Goal: Information Seeking & Learning: Learn about a topic

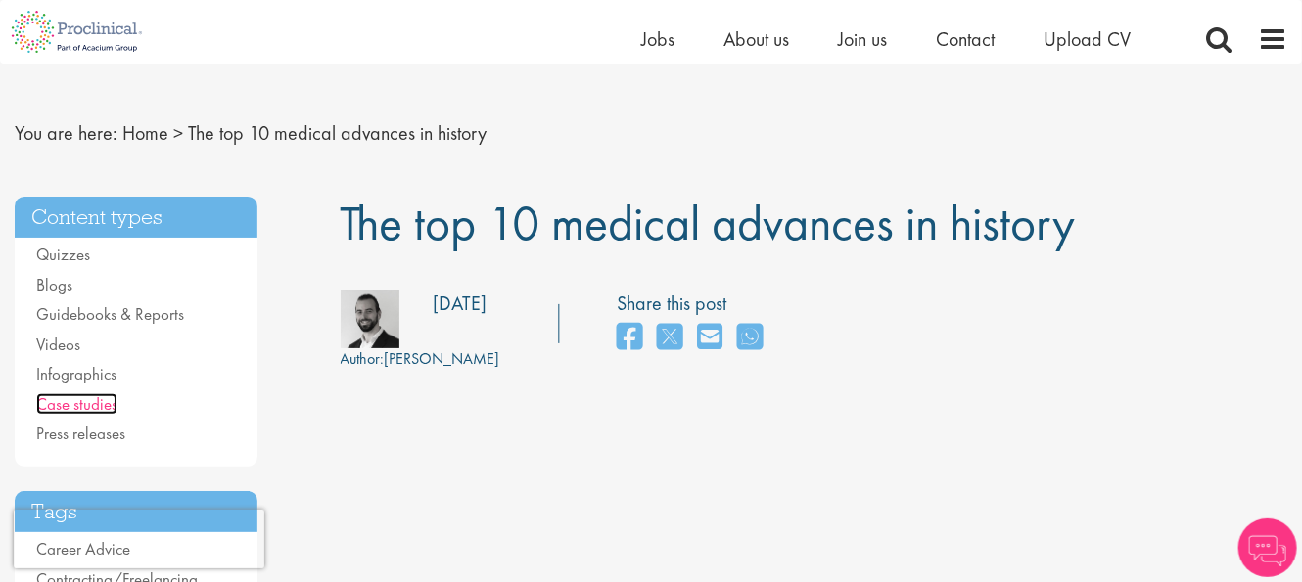
click at [82, 408] on link "Case studies" at bounding box center [76, 404] width 81 height 22
